Goal: Task Accomplishment & Management: Complete application form

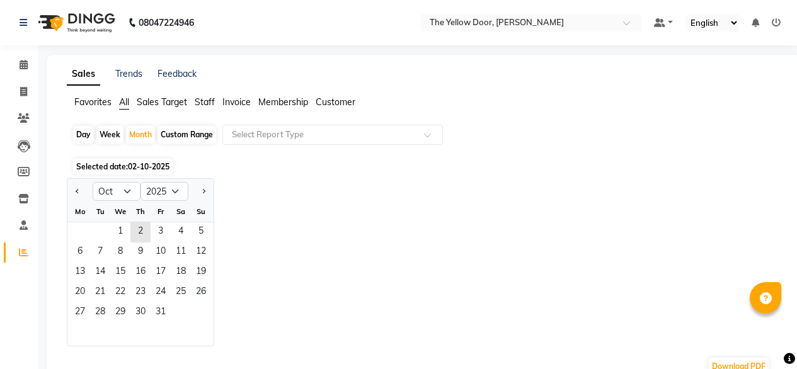
select select "10"
select select "2025"
click at [23, 88] on icon at bounding box center [23, 91] width 7 height 9
select select "service"
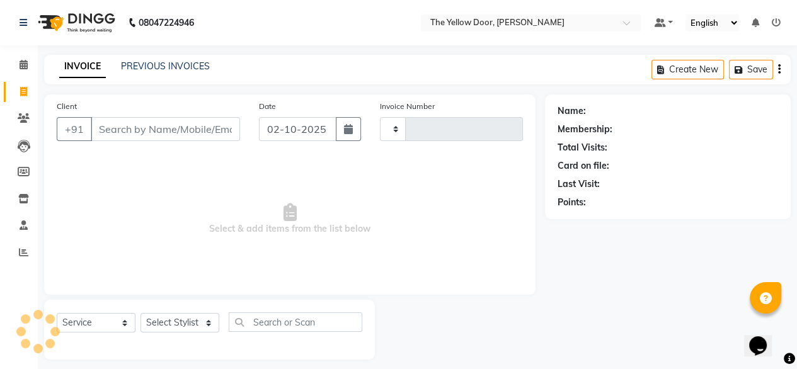
scroll to position [10, 0]
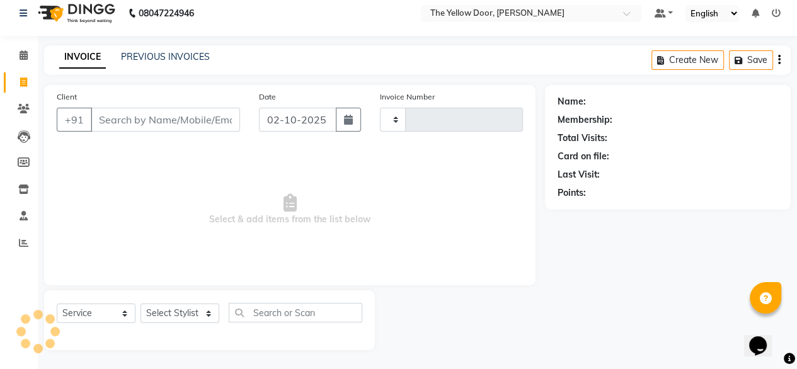
type input "03011"
select select "5650"
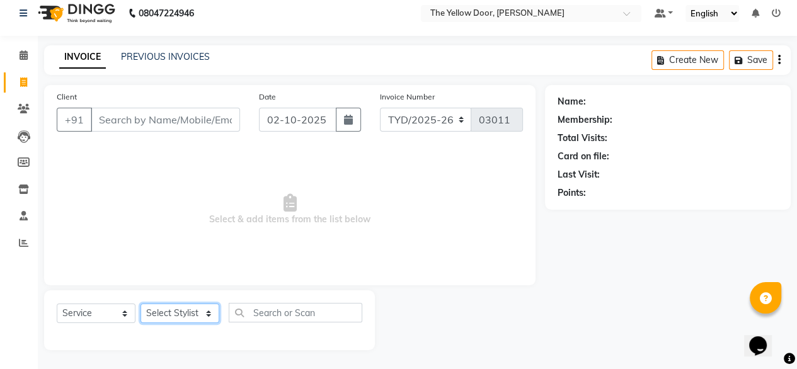
click at [190, 309] on select "Select Stylist [PERSON_NAME] [PERSON_NAME] [PERSON_NAME] Housekeeping Manager […" at bounding box center [179, 314] width 79 height 20
select select "41281"
click at [140, 304] on select "Select Stylist [PERSON_NAME] [PERSON_NAME] [PERSON_NAME] Housekeeping Manager […" at bounding box center [179, 314] width 79 height 20
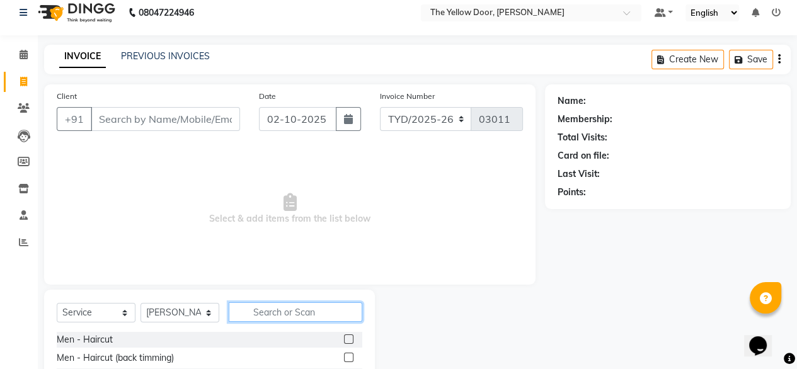
click at [313, 306] on input "text" at bounding box center [296, 312] width 134 height 20
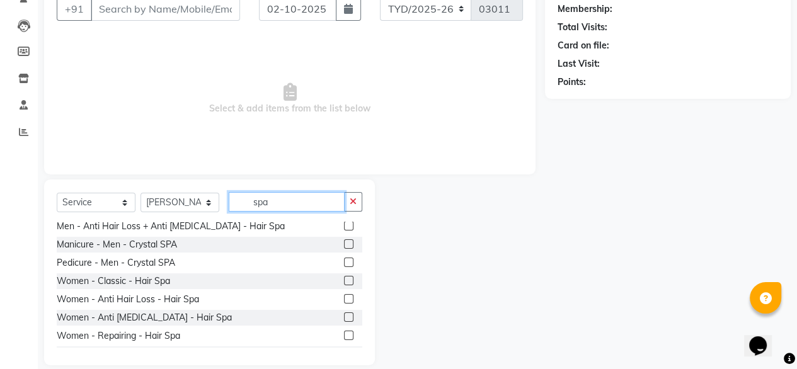
scroll to position [98, 0]
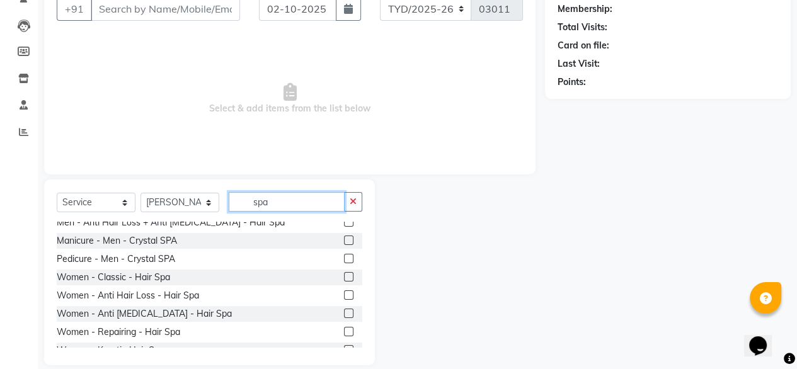
type input "spa"
click at [344, 313] on label at bounding box center [348, 313] width 9 height 9
click at [344, 313] on input "checkbox" at bounding box center [348, 314] width 8 height 8
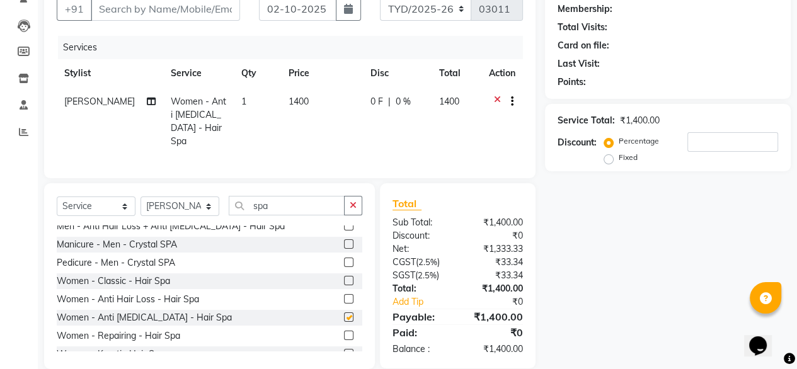
checkbox input "false"
click at [344, 295] on label at bounding box center [348, 298] width 9 height 9
click at [344, 295] on input "checkbox" at bounding box center [348, 299] width 8 height 8
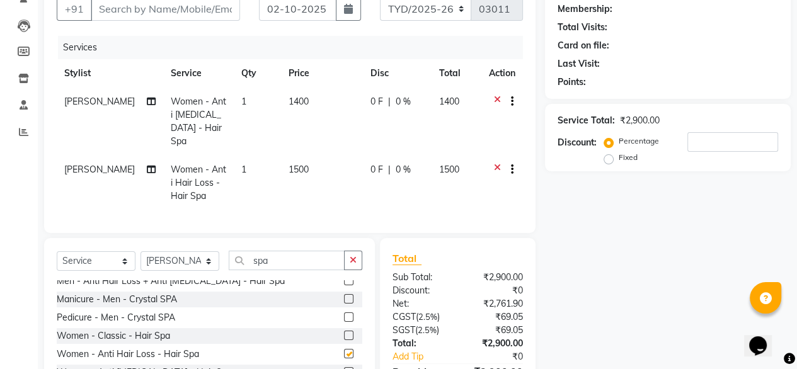
checkbox input "false"
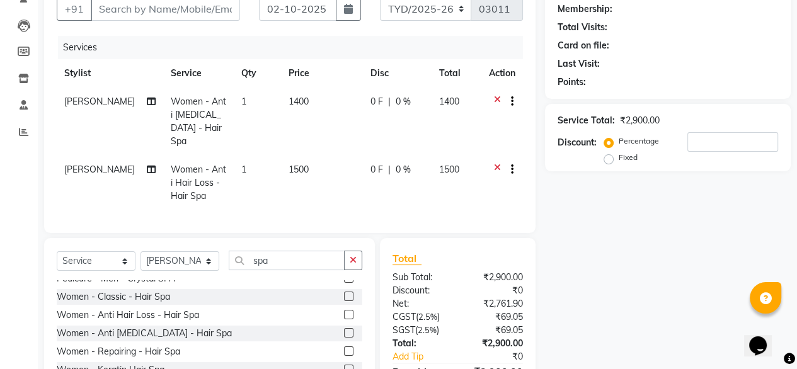
scroll to position [148, 0]
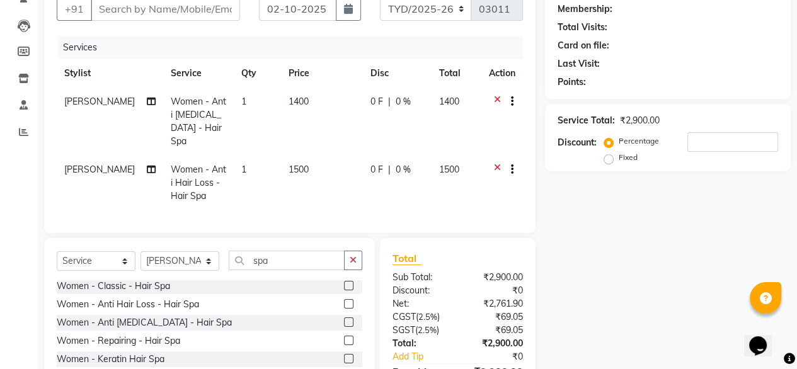
click at [344, 338] on label at bounding box center [348, 340] width 9 height 9
click at [344, 338] on input "checkbox" at bounding box center [348, 341] width 8 height 8
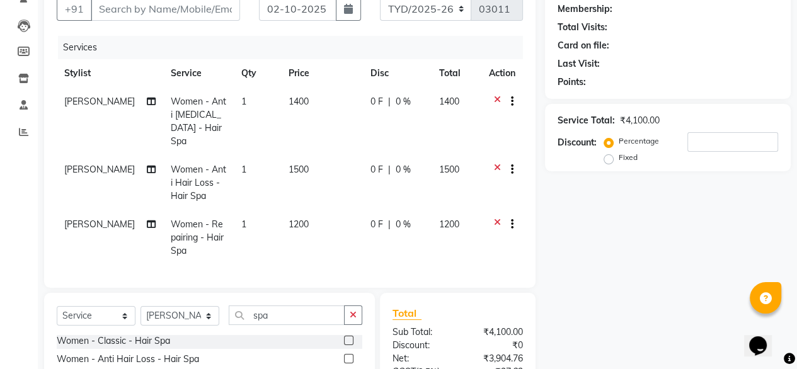
checkbox input "false"
click at [496, 218] on icon at bounding box center [497, 226] width 7 height 16
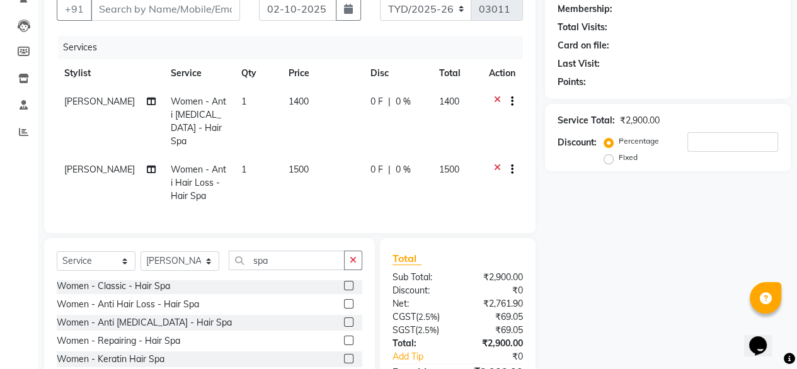
click at [496, 163] on icon at bounding box center [497, 171] width 7 height 16
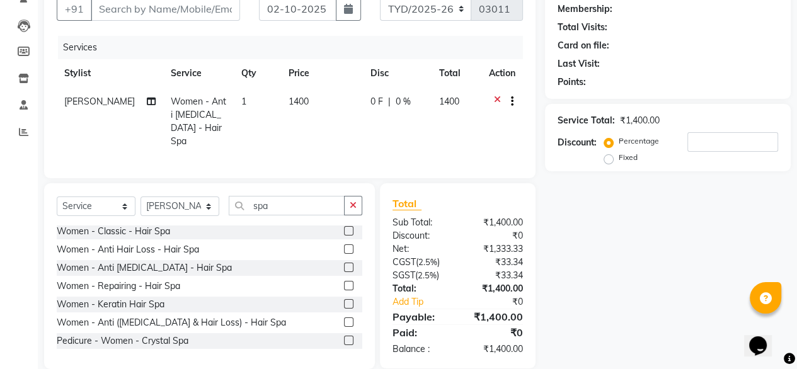
scroll to position [0, 0]
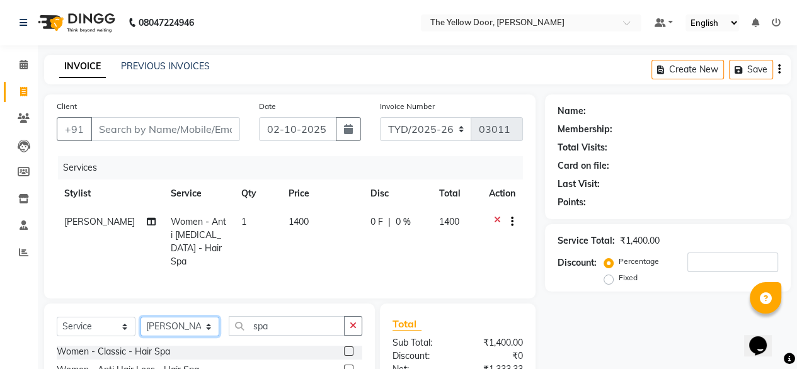
click at [202, 321] on select "Select Stylist [PERSON_NAME] [PERSON_NAME] [PERSON_NAME] Housekeeping Manager […" at bounding box center [179, 327] width 79 height 20
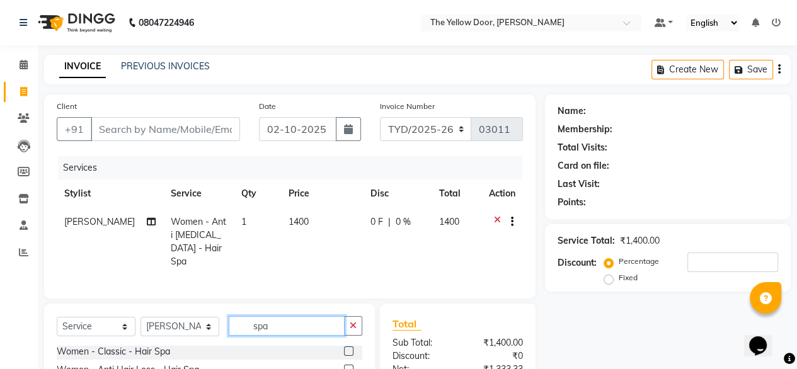
click at [313, 324] on input "spa" at bounding box center [287, 326] width 116 height 20
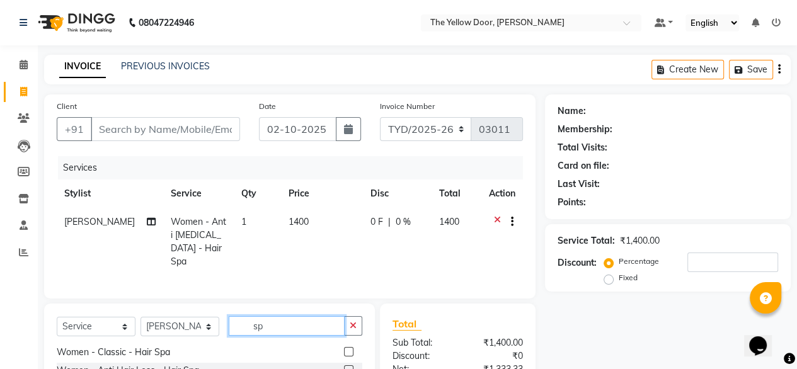
type input "s"
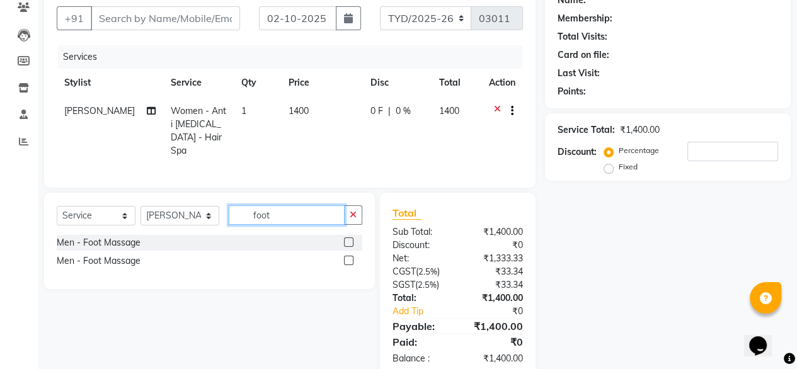
scroll to position [111, 0]
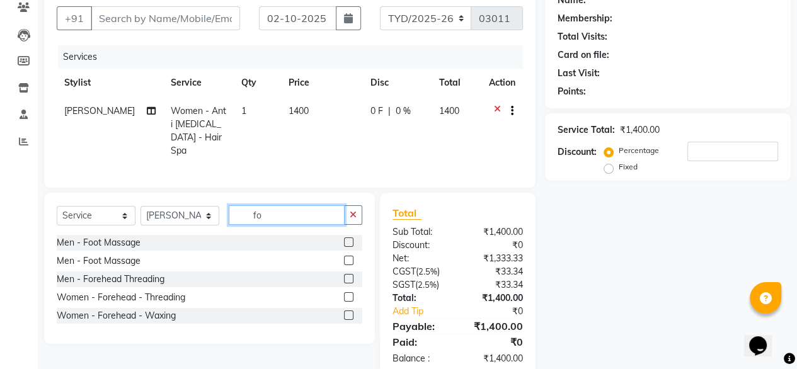
click at [280, 214] on input "fo" at bounding box center [287, 215] width 116 height 20
type input "f"
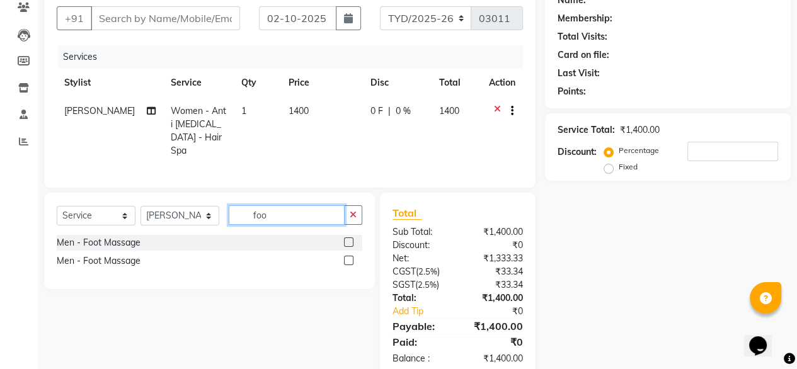
type input "foo"
click at [345, 256] on label at bounding box center [348, 260] width 9 height 9
click at [345, 257] on input "checkbox" at bounding box center [348, 261] width 8 height 8
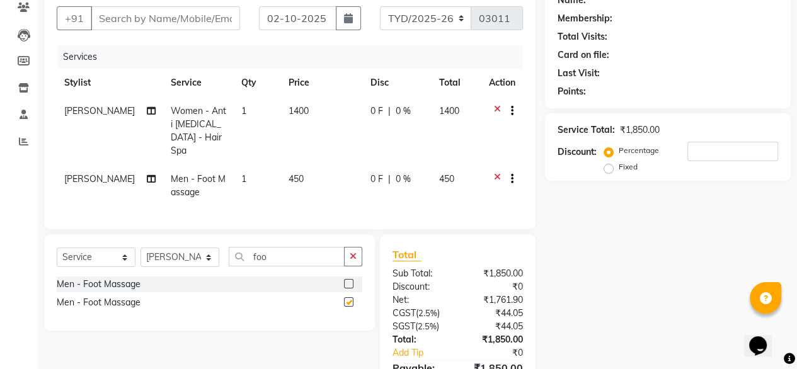
checkbox input "false"
click at [349, 279] on label at bounding box center [348, 283] width 9 height 9
click at [349, 280] on input "checkbox" at bounding box center [348, 284] width 8 height 8
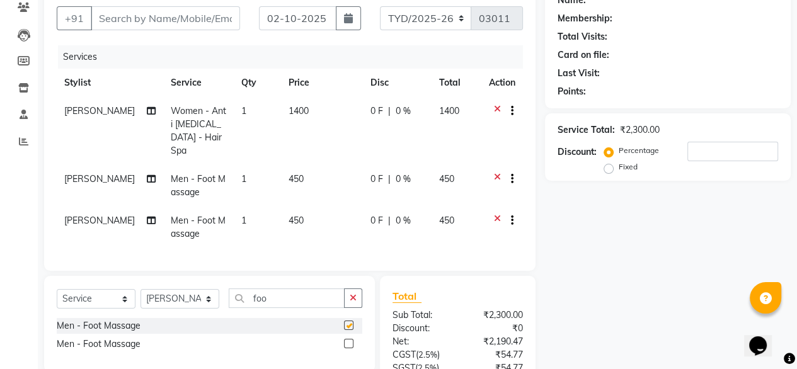
checkbox input "false"
click at [494, 214] on icon at bounding box center [497, 222] width 7 height 16
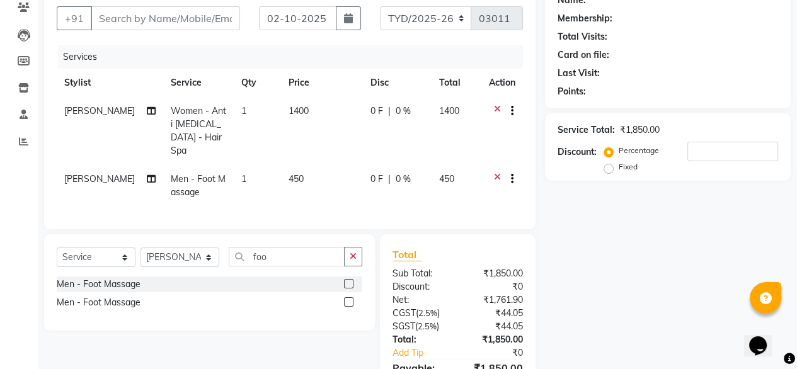
click at [496, 165] on td at bounding box center [502, 186] width 42 height 42
click at [496, 173] on icon at bounding box center [497, 181] width 7 height 16
